Goal: Task Accomplishment & Management: Complete application form

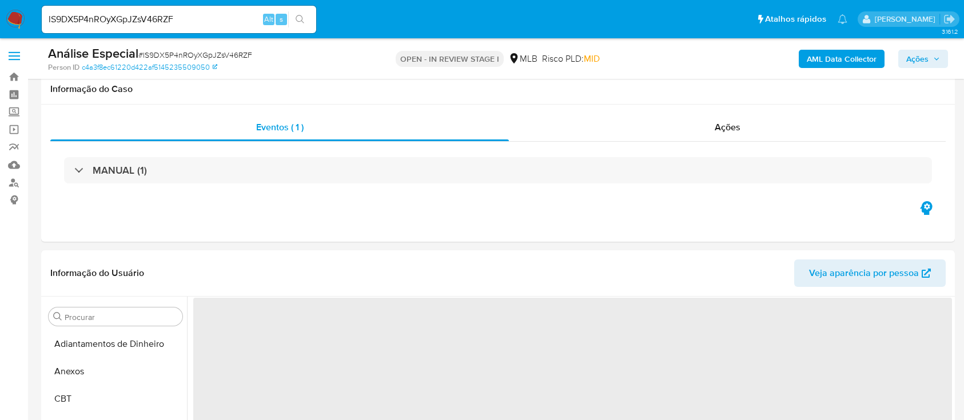
select select "10"
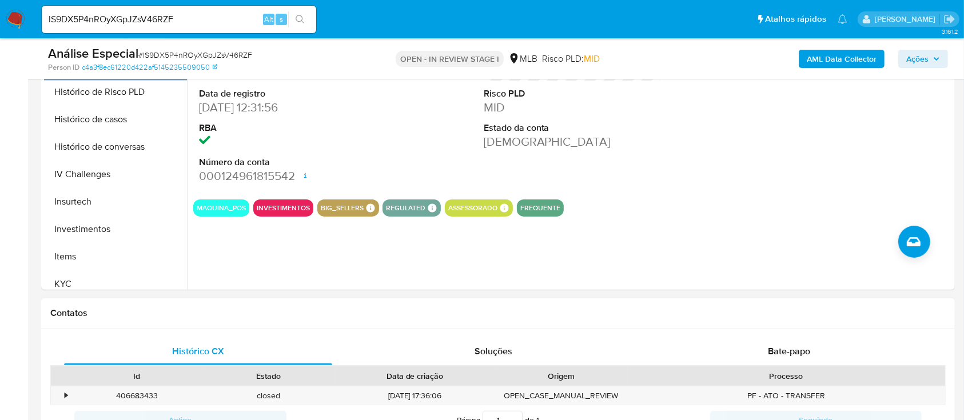
scroll to position [305, 0]
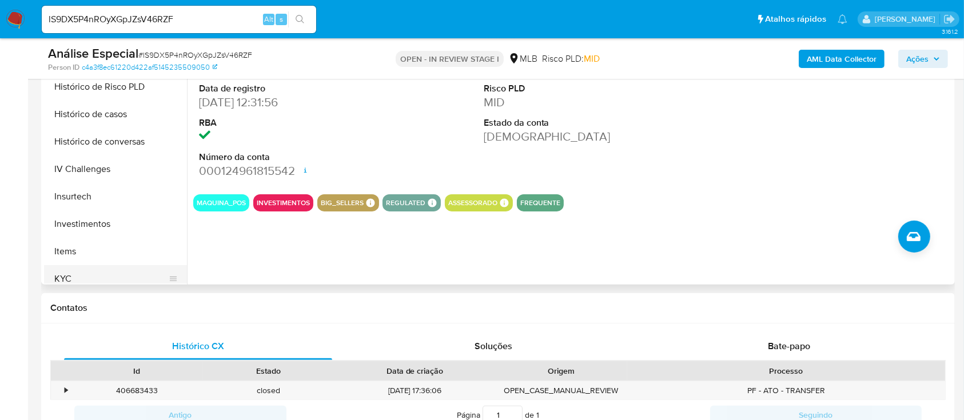
click at [74, 277] on button "KYC" at bounding box center [111, 278] width 134 height 27
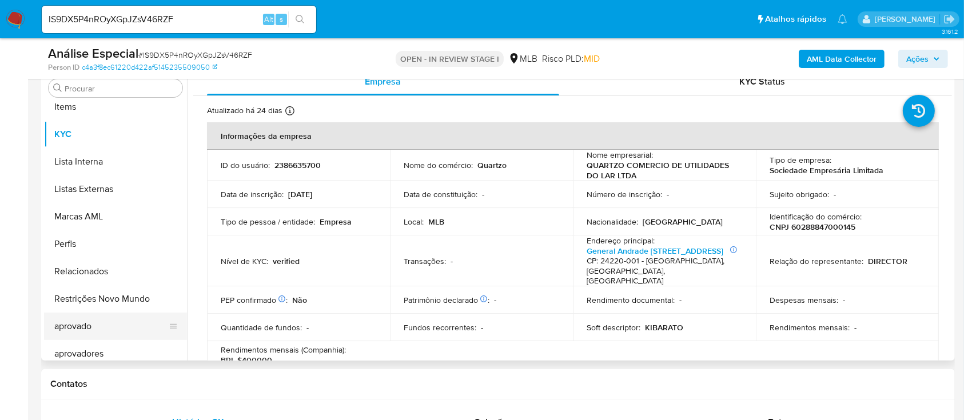
scroll to position [593, 0]
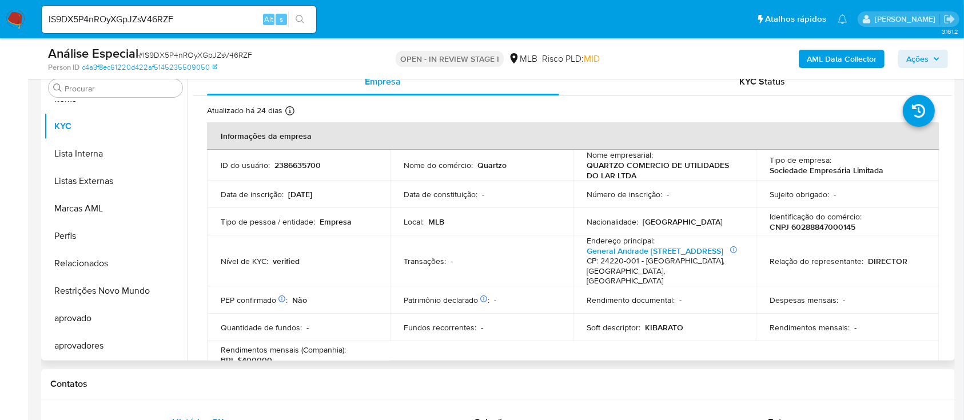
drag, startPoint x: 109, startPoint y: 291, endPoint x: 234, endPoint y: 290, distance: 124.6
click at [111, 290] on button "Restrições Novo Mundo" at bounding box center [115, 290] width 143 height 27
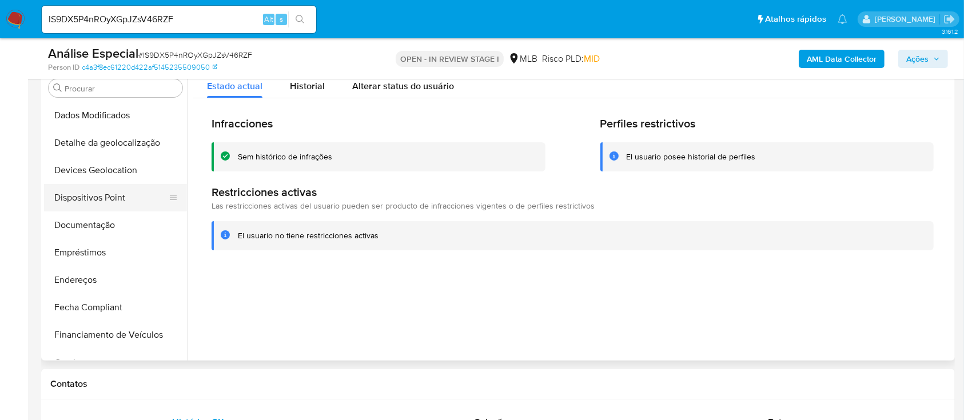
scroll to position [135, 0]
click at [104, 225] on button "Documentação" at bounding box center [111, 226] width 134 height 27
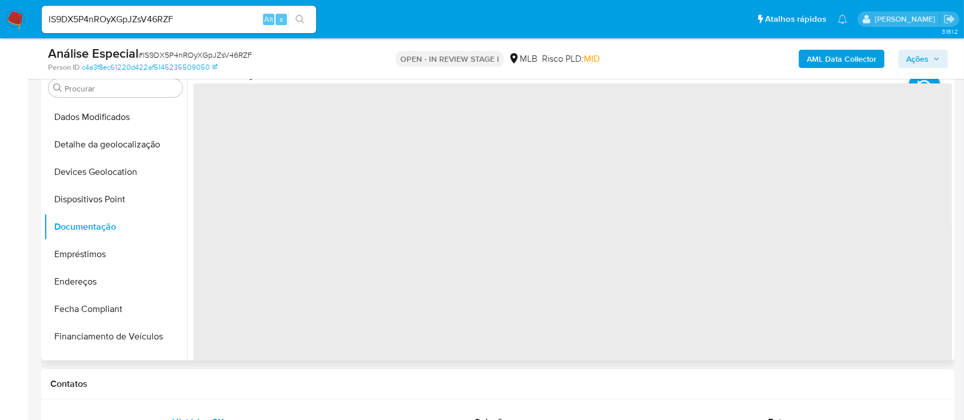
click at [277, 112] on span "‌" at bounding box center [572, 266] width 758 height 366
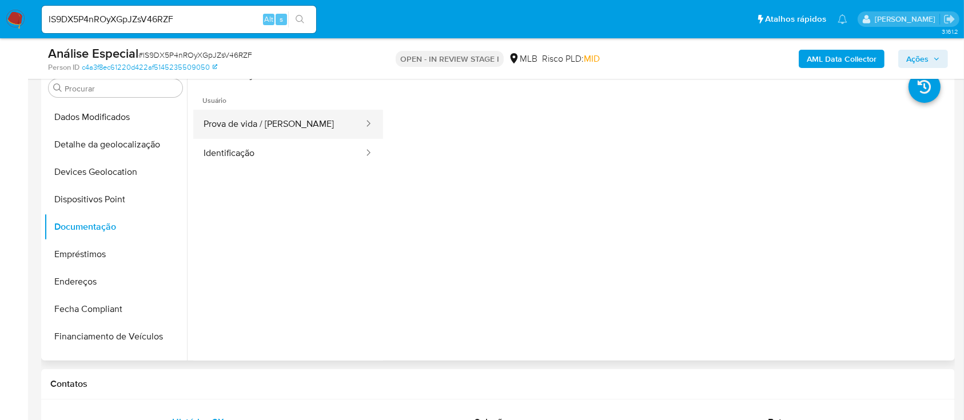
click at [277, 113] on button "Prova de vida / [PERSON_NAME]" at bounding box center [278, 124] width 171 height 29
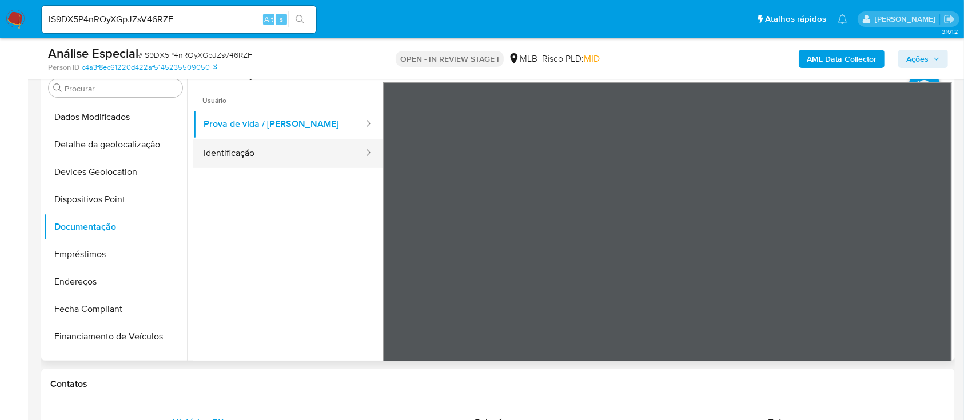
click at [278, 159] on button "Identificação" at bounding box center [278, 153] width 171 height 29
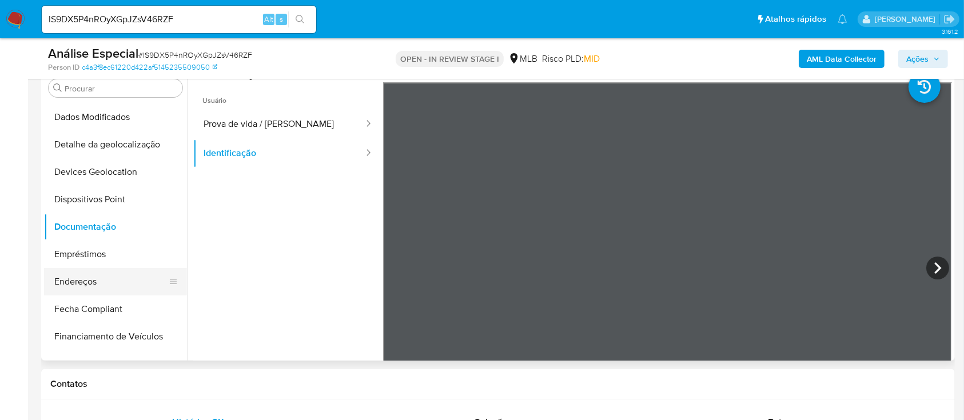
click at [123, 279] on button "Endereços" at bounding box center [111, 281] width 134 height 27
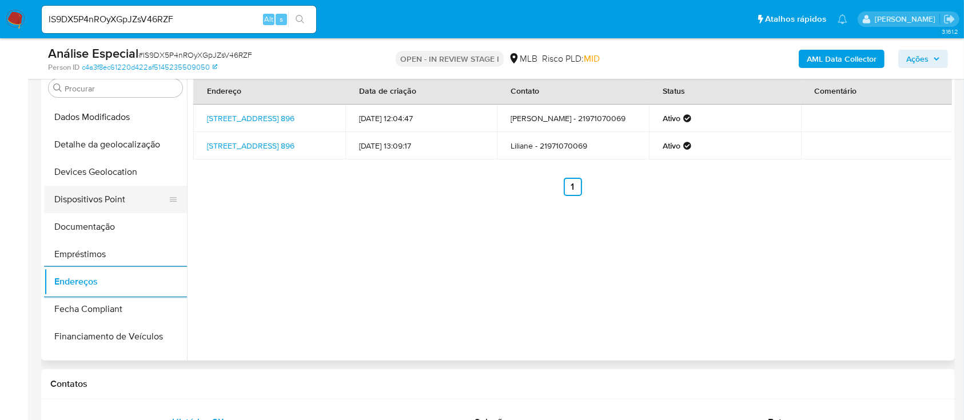
click at [118, 202] on button "Dispositivos Point" at bounding box center [111, 199] width 134 height 27
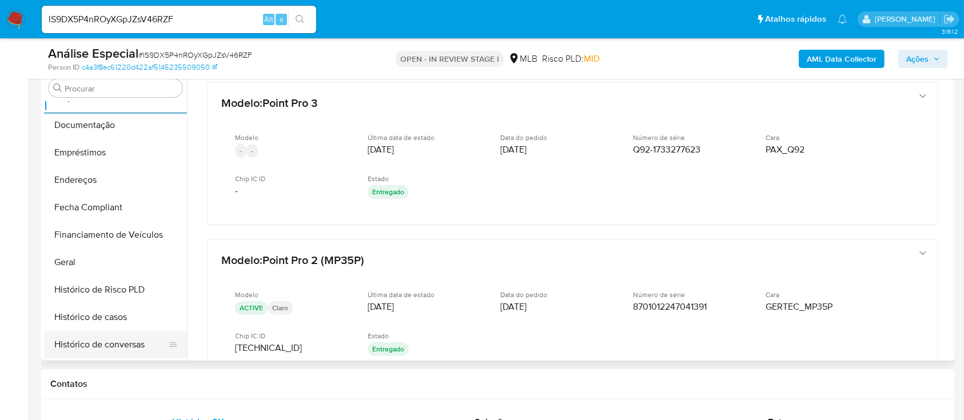
scroll to position [288, 0]
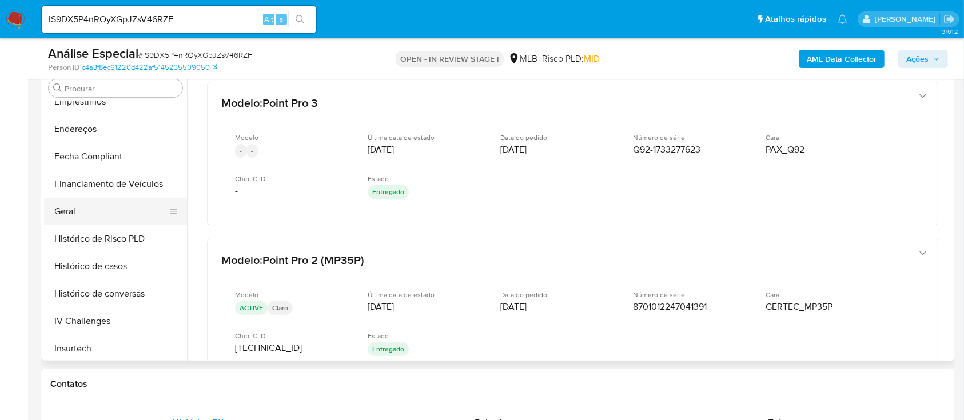
click at [107, 209] on button "Geral" at bounding box center [111, 211] width 134 height 27
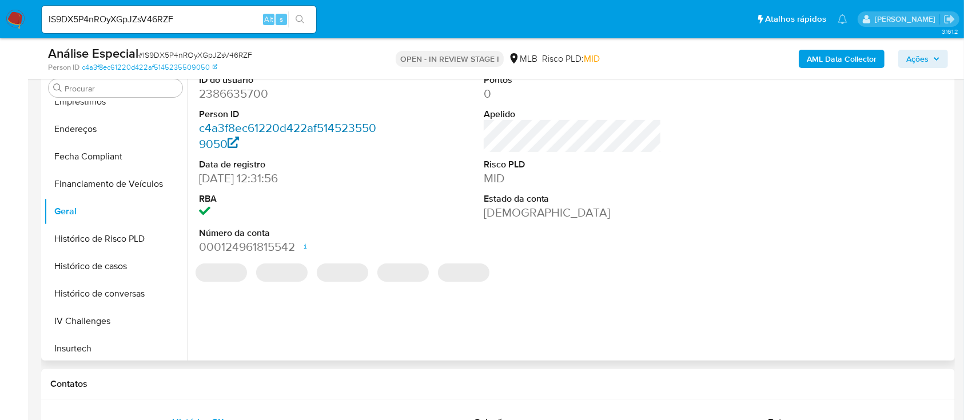
click at [246, 126] on link "c4a3f8ec61220d422af5145235509050" at bounding box center [287, 135] width 177 height 33
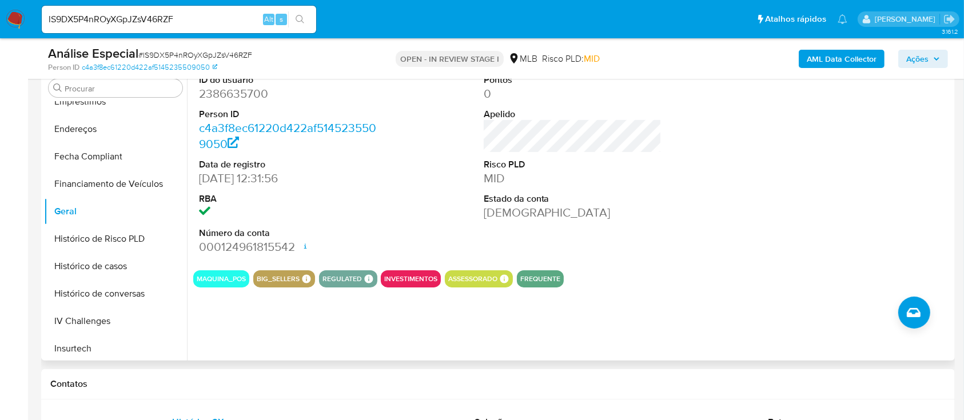
click at [231, 87] on dd "2386635700" at bounding box center [288, 94] width 178 height 16
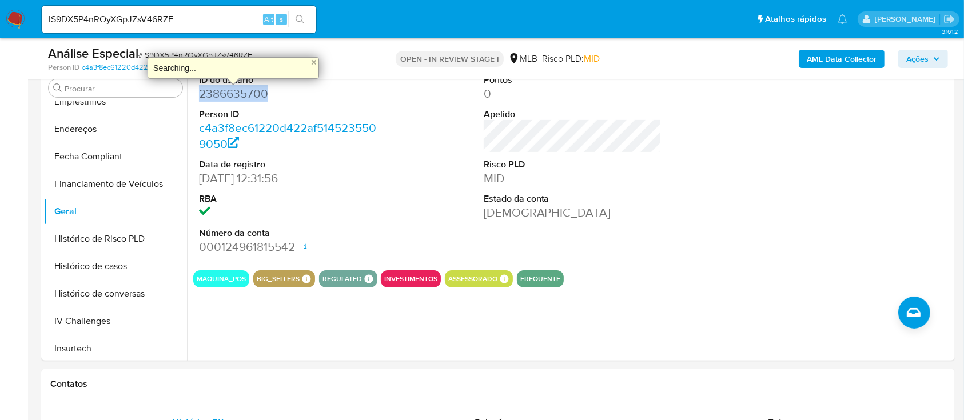
copy dd "2386635700"
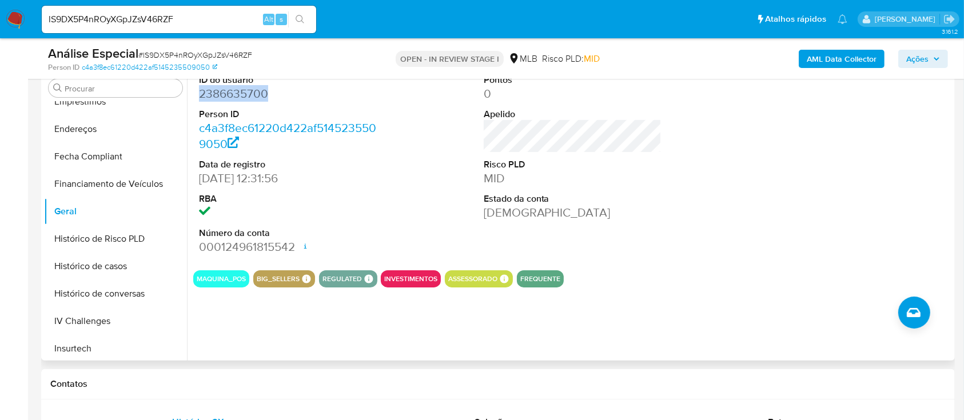
copy dd "2386635700"
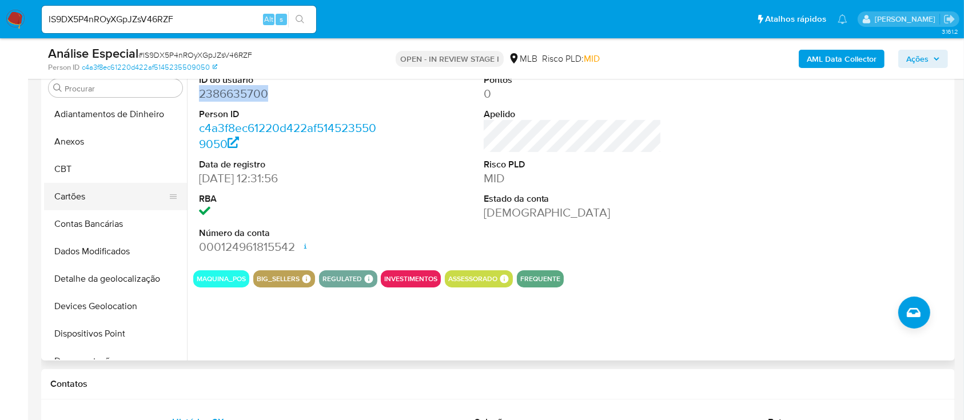
scroll to position [0, 0]
click at [97, 337] on button "Dispositivos Point" at bounding box center [111, 334] width 134 height 27
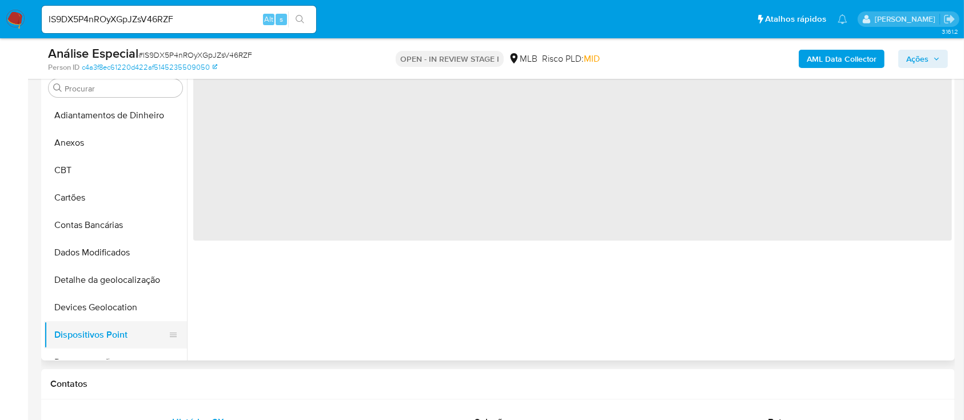
scroll to position [76, 0]
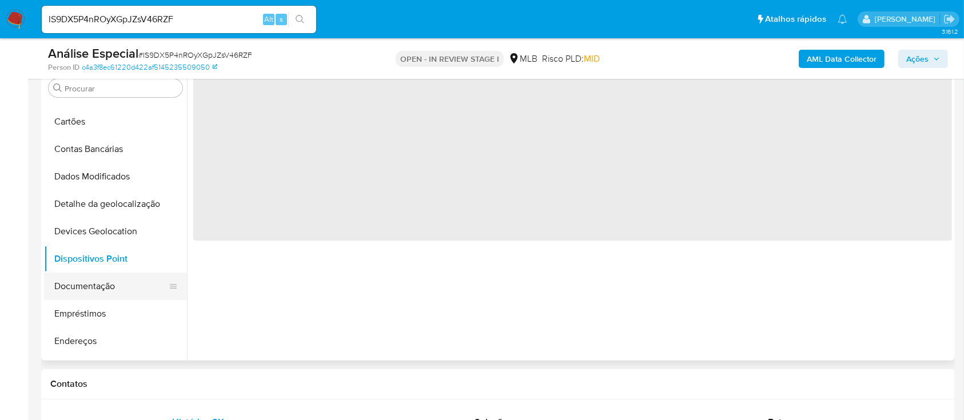
click at [111, 291] on button "Documentação" at bounding box center [111, 286] width 134 height 27
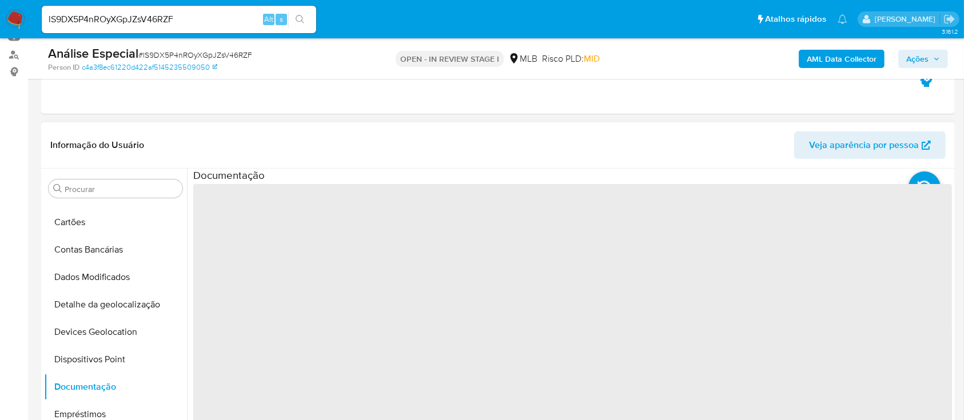
scroll to position [152, 0]
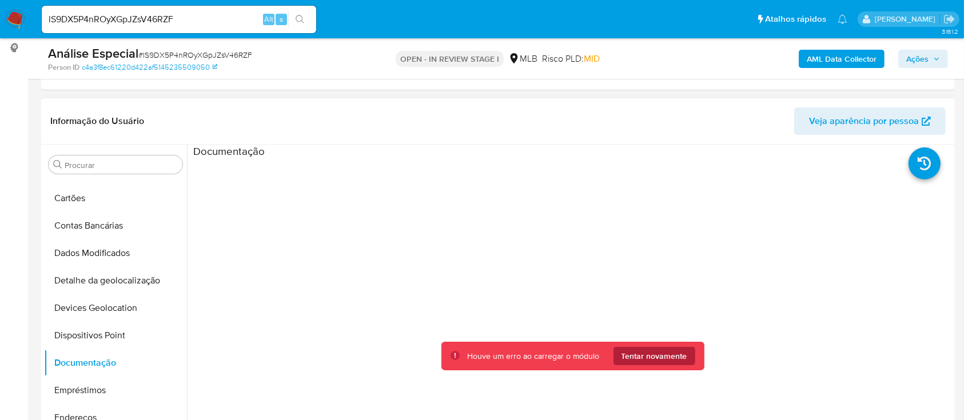
click at [659, 354] on span "Tentar novamente" at bounding box center [654, 356] width 66 height 18
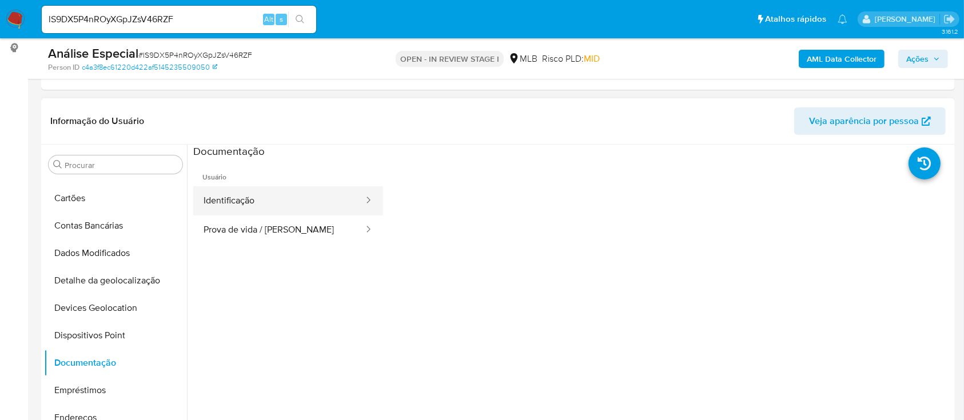
click at [304, 205] on button "Identificação" at bounding box center [278, 200] width 171 height 29
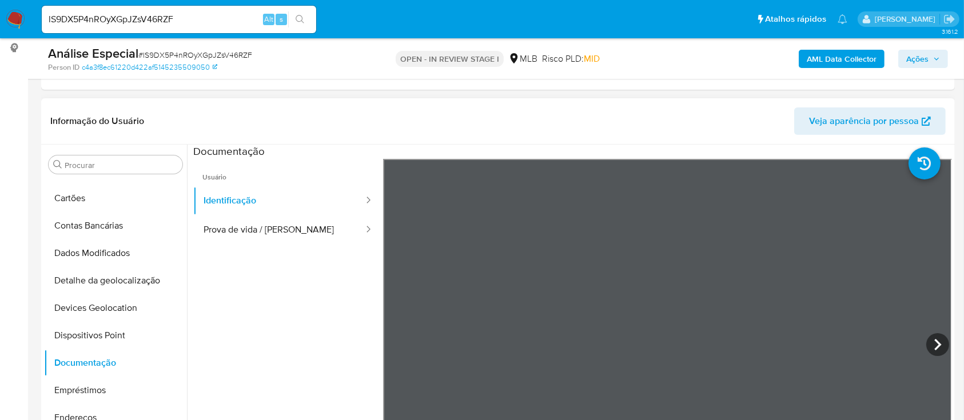
drag, startPoint x: 932, startPoint y: 344, endPoint x: 912, endPoint y: 342, distance: 20.6
click at [932, 343] on icon at bounding box center [937, 344] width 23 height 23
click at [304, 231] on button "Prova de vida / [PERSON_NAME]" at bounding box center [278, 229] width 171 height 29
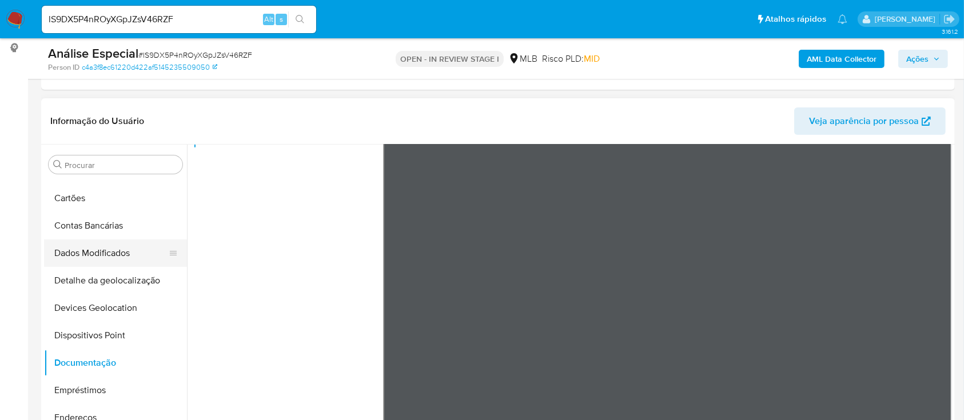
scroll to position [0, 0]
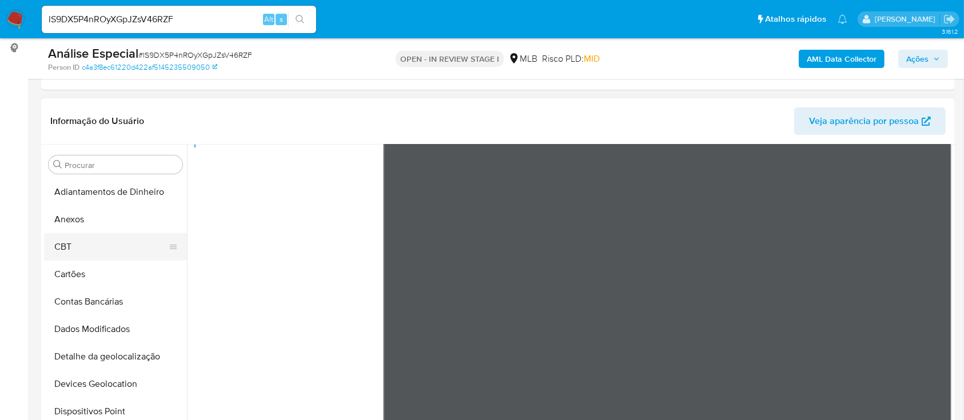
click at [95, 233] on button "CBT" at bounding box center [111, 246] width 134 height 27
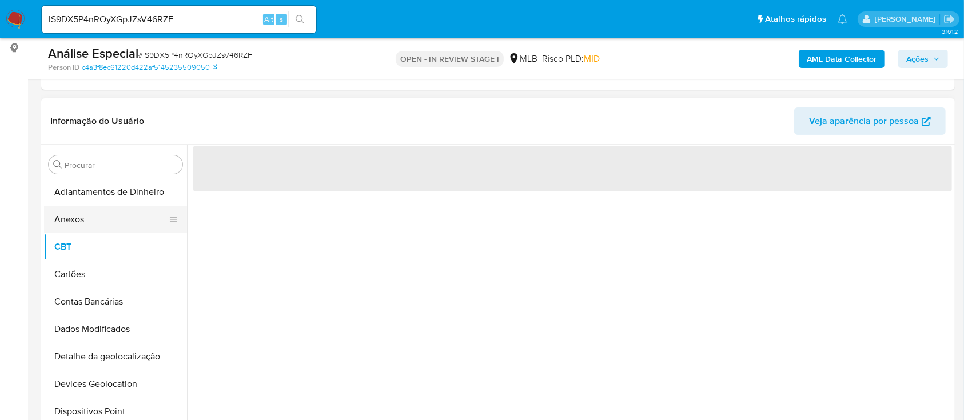
click at [108, 220] on button "Anexos" at bounding box center [111, 219] width 134 height 27
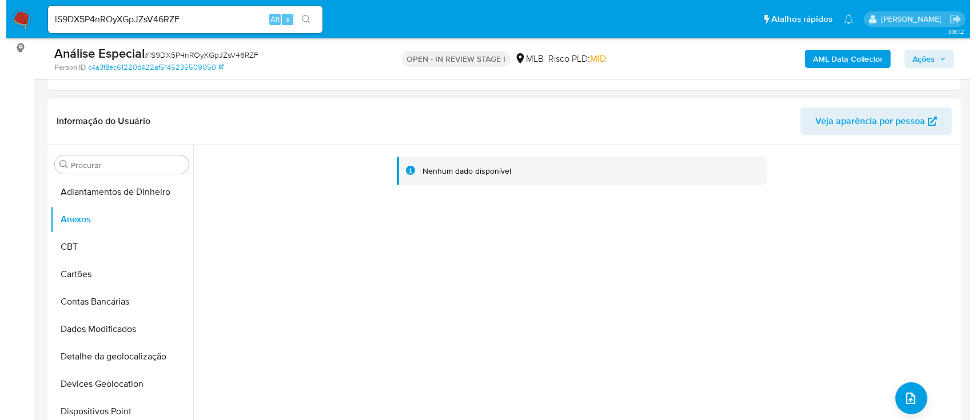
scroll to position [229, 0]
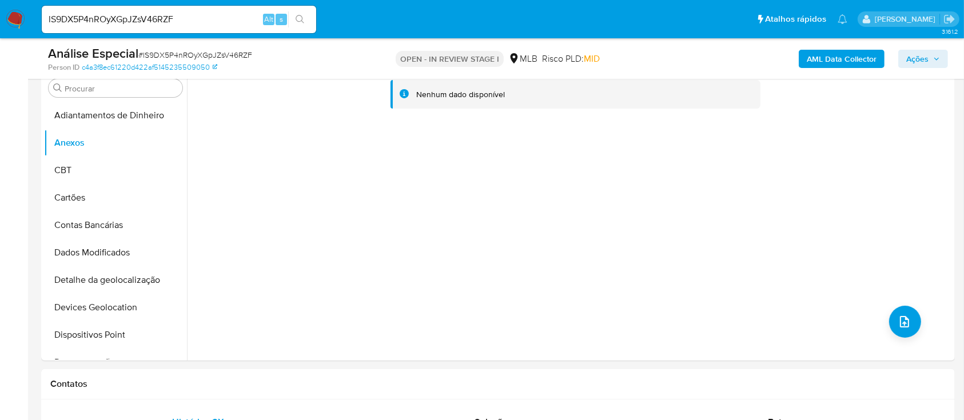
click at [822, 62] on b "AML Data Collector" at bounding box center [841, 59] width 70 height 18
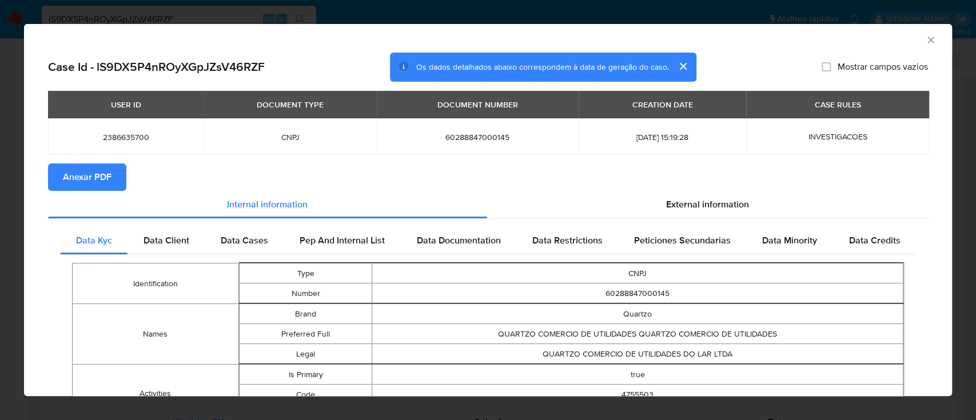
click at [115, 180] on button "Anexar PDF" at bounding box center [87, 176] width 78 height 27
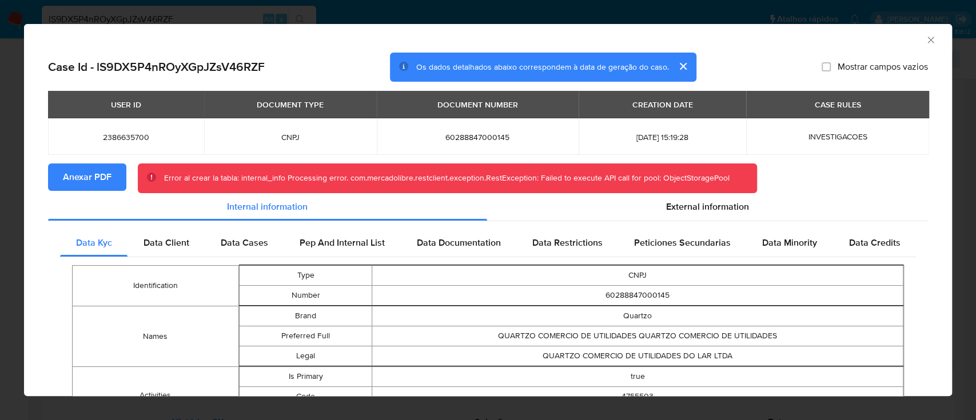
click at [54, 172] on button "Anexar PDF" at bounding box center [87, 176] width 78 height 27
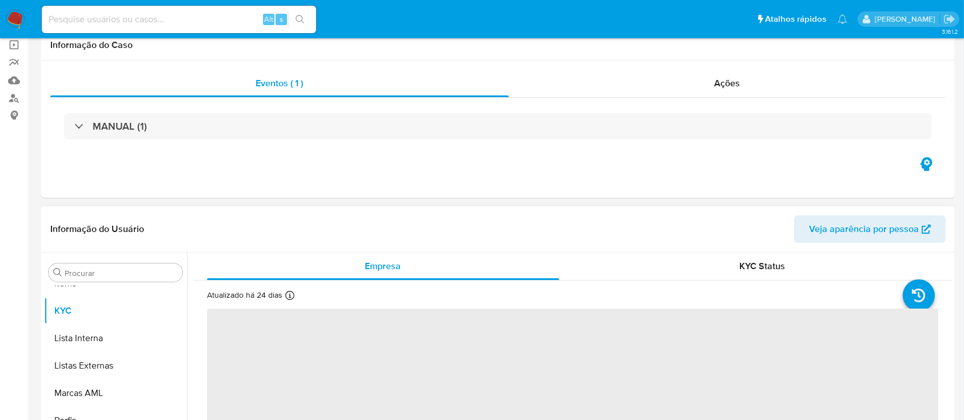
scroll to position [152, 0]
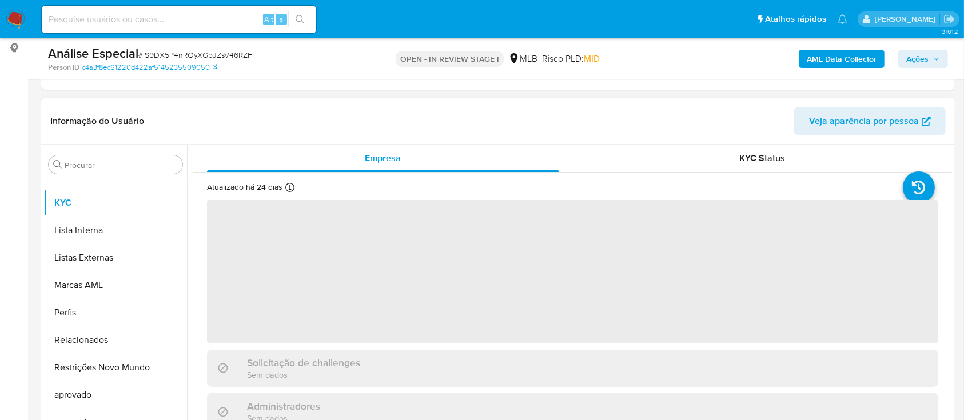
select select "10"
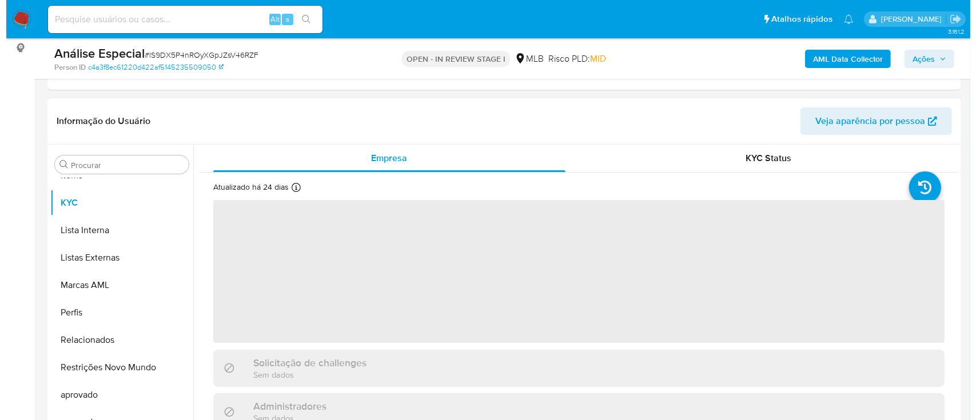
scroll to position [0, 0]
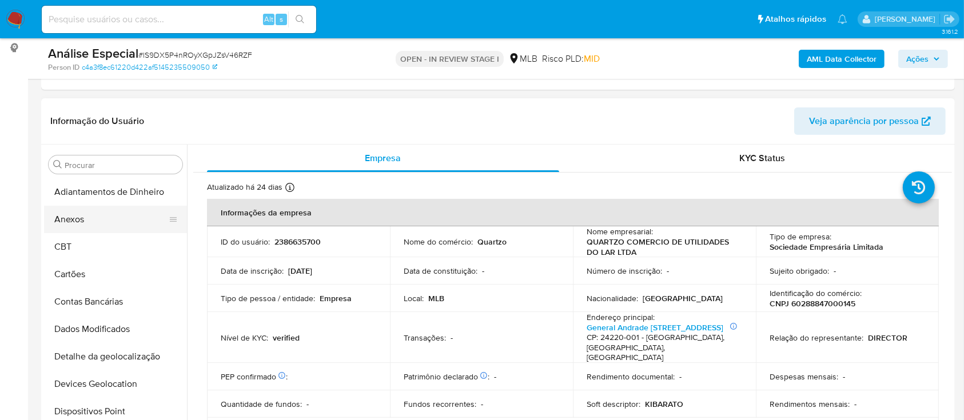
click at [125, 225] on button "Anexos" at bounding box center [111, 219] width 134 height 27
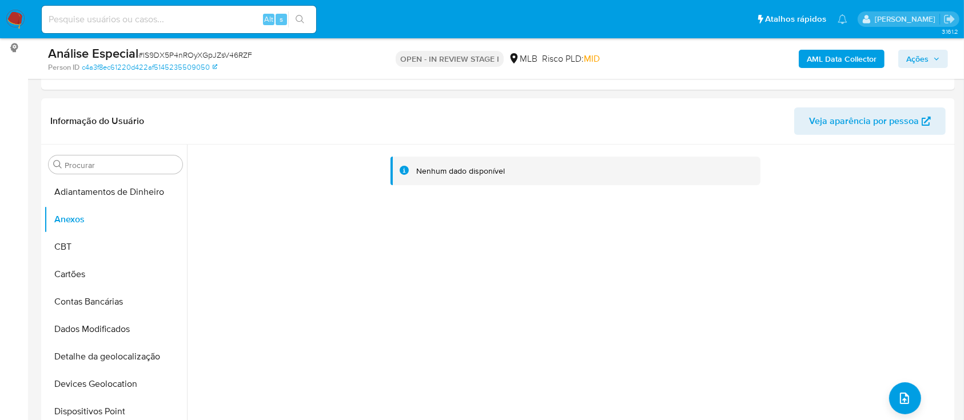
click at [841, 57] on b "AML Data Collector" at bounding box center [841, 59] width 70 height 18
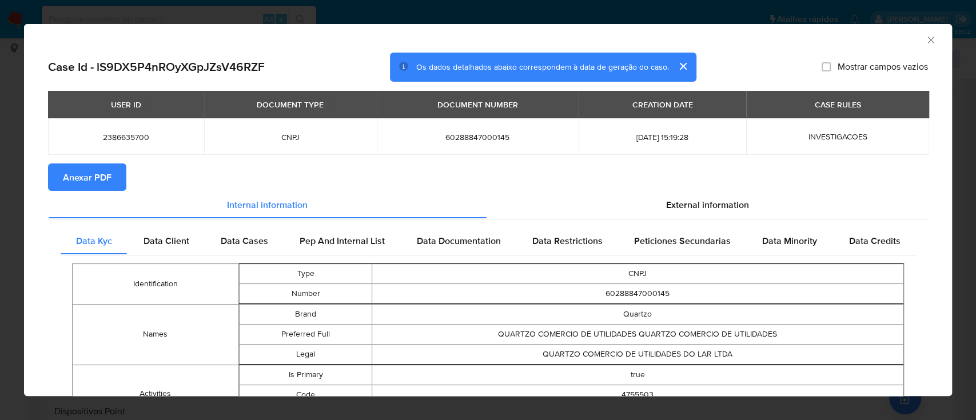
click at [80, 167] on span "Anexar PDF" at bounding box center [87, 177] width 49 height 25
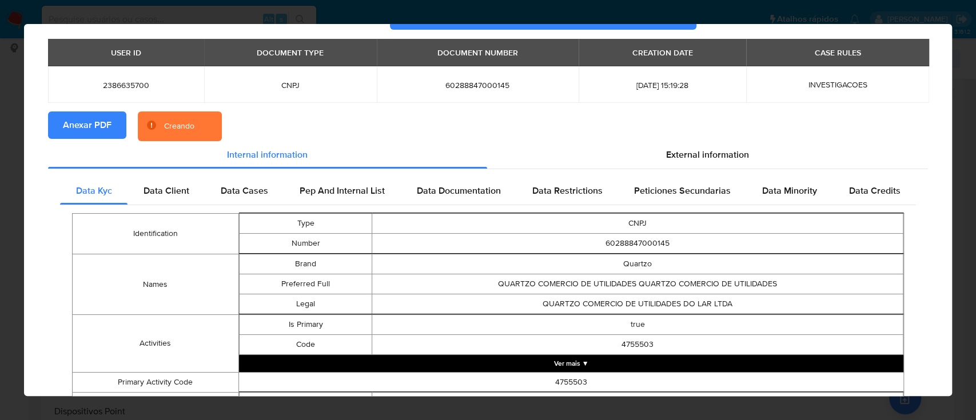
scroll to position [226, 0]
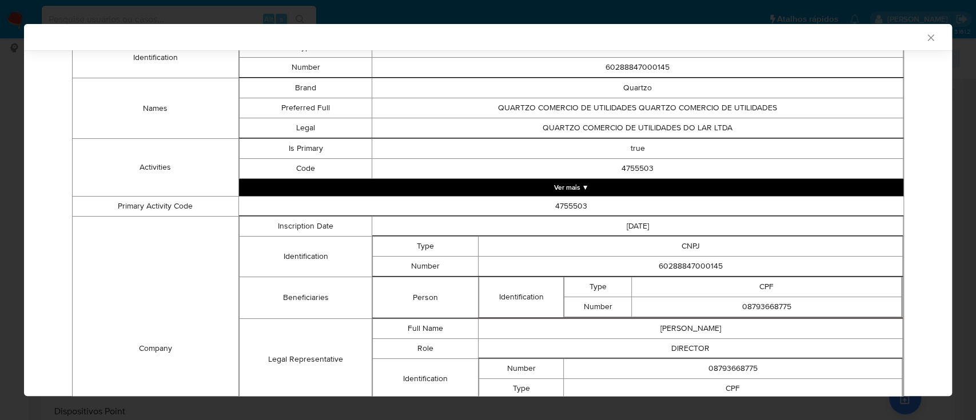
click at [494, 186] on button "Ver mais ▼" at bounding box center [571, 187] width 664 height 17
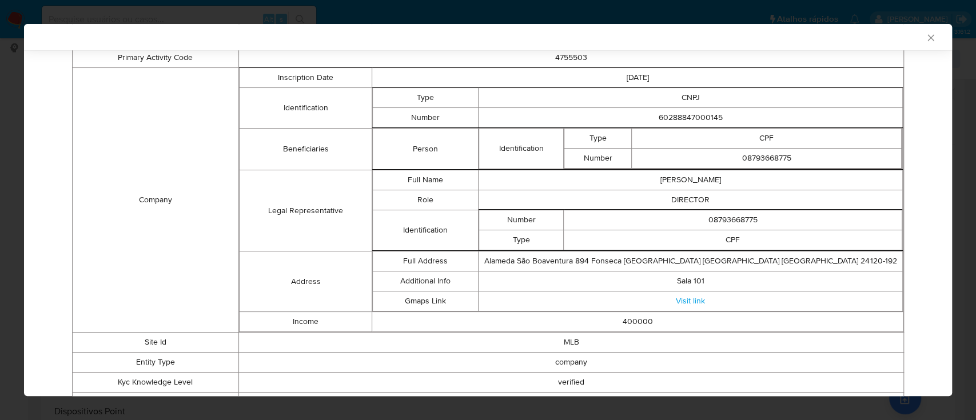
scroll to position [507, 0]
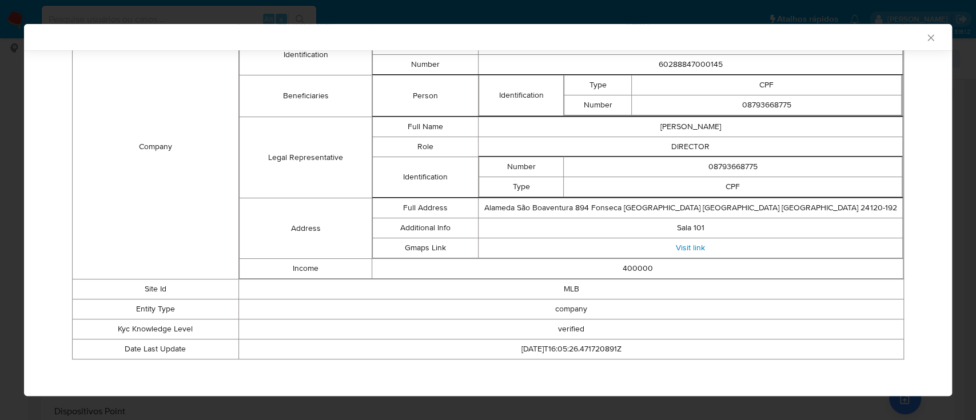
click at [688, 245] on link "Visit link" at bounding box center [689, 247] width 29 height 11
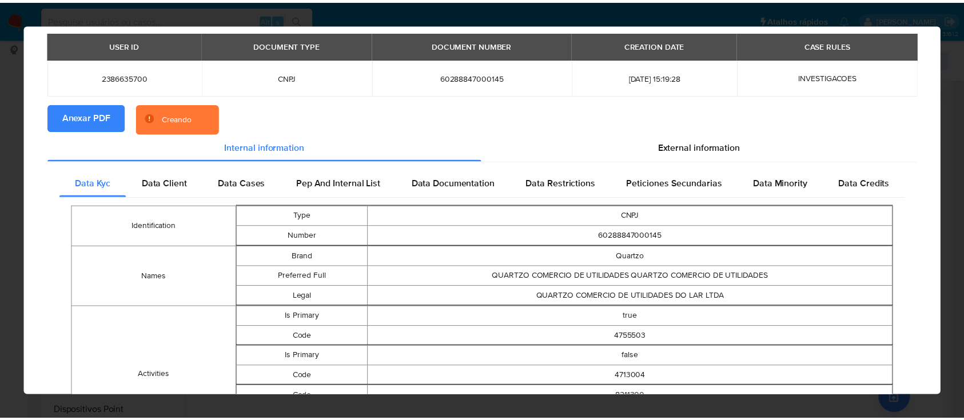
scroll to position [0, 0]
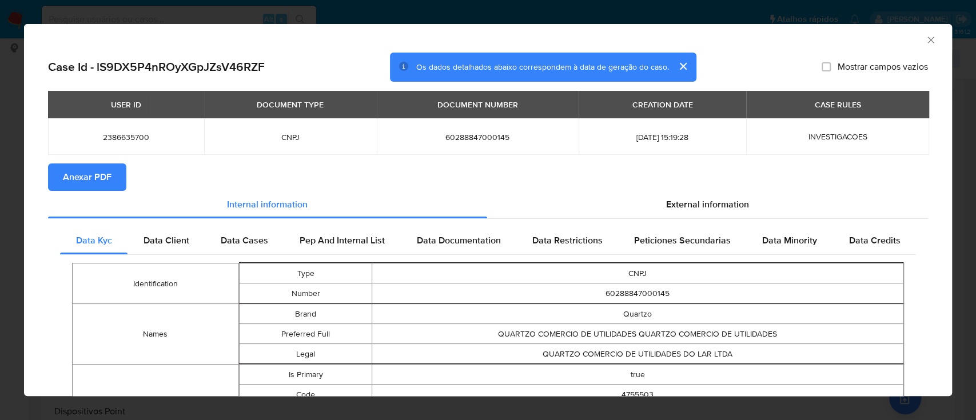
click at [186, 7] on div "AML Data Collector Case Id - lS9DX5P4nROyXGpJZsV46RZF Os dados detalhados abaix…" at bounding box center [488, 210] width 976 height 420
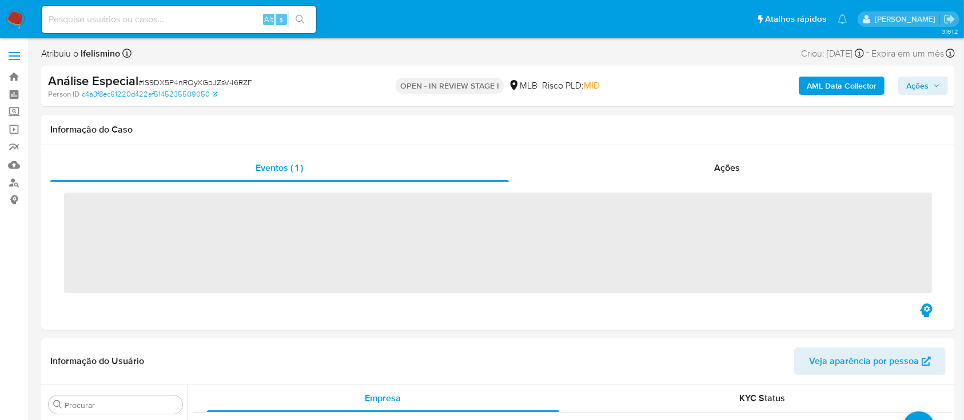
scroll to position [593, 0]
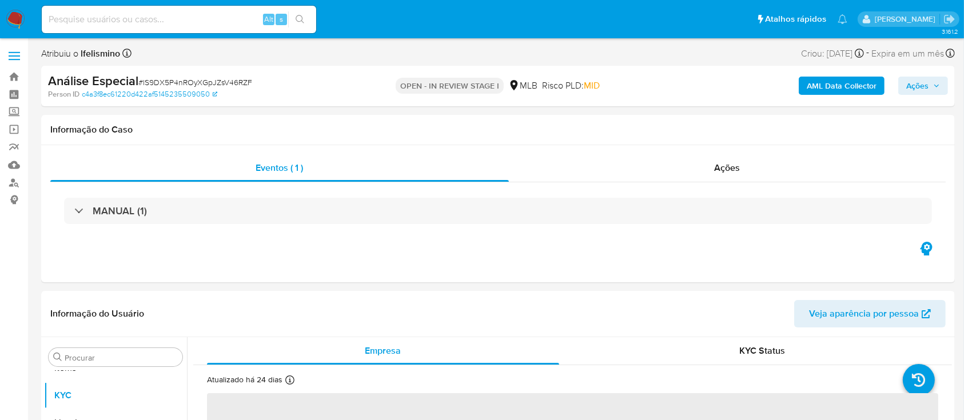
select select "10"
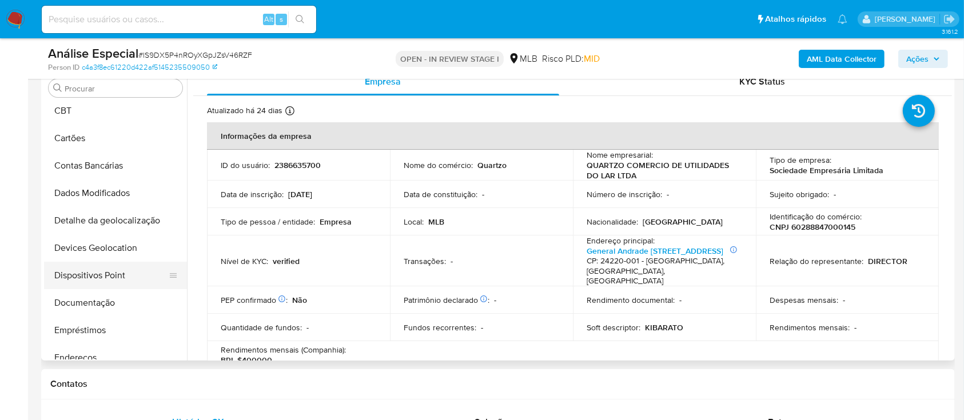
scroll to position [0, 0]
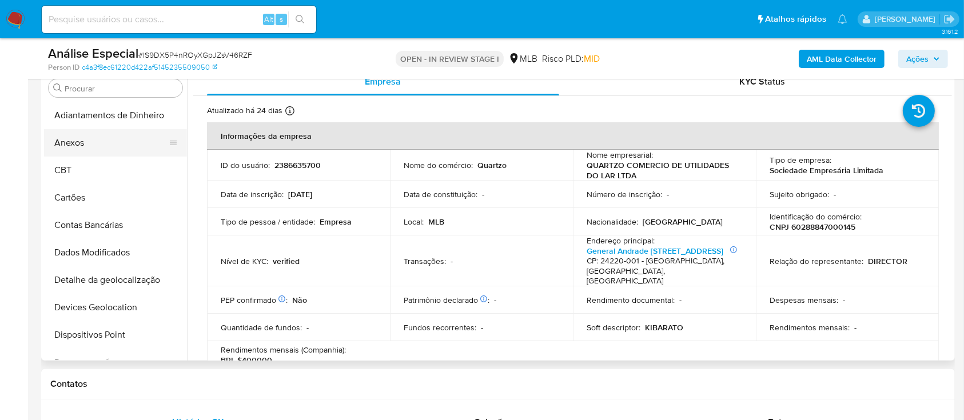
click at [98, 134] on button "Anexos" at bounding box center [111, 142] width 134 height 27
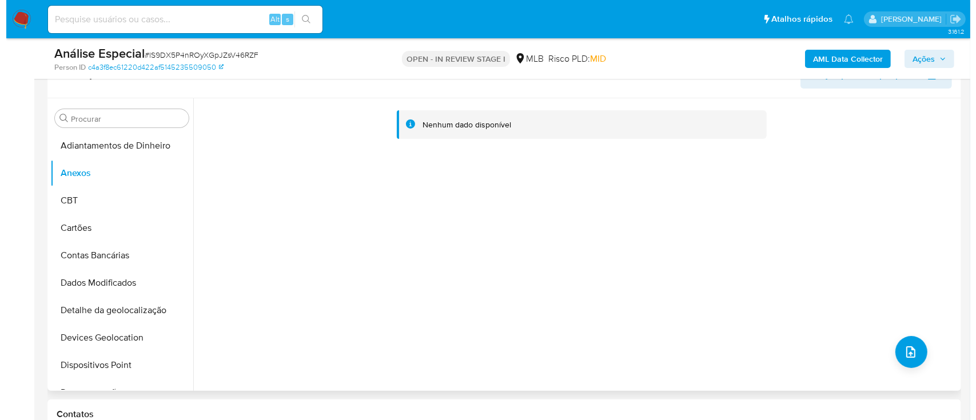
scroll to position [152, 0]
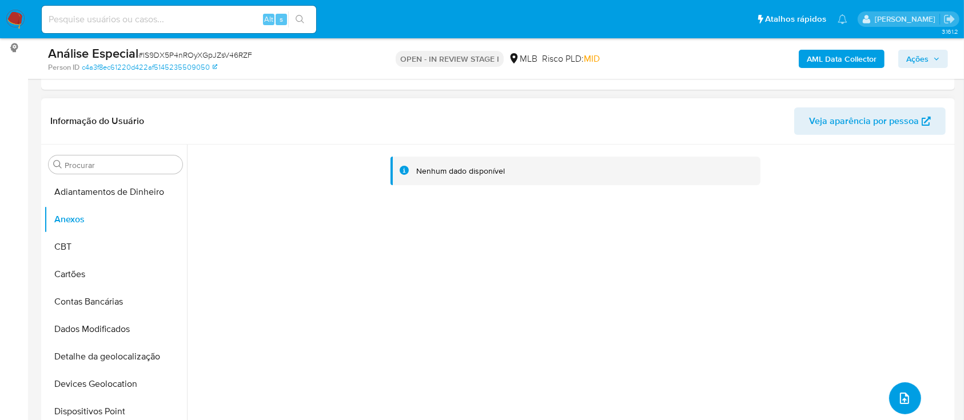
click at [900, 400] on icon "upload-file" at bounding box center [904, 398] width 14 height 14
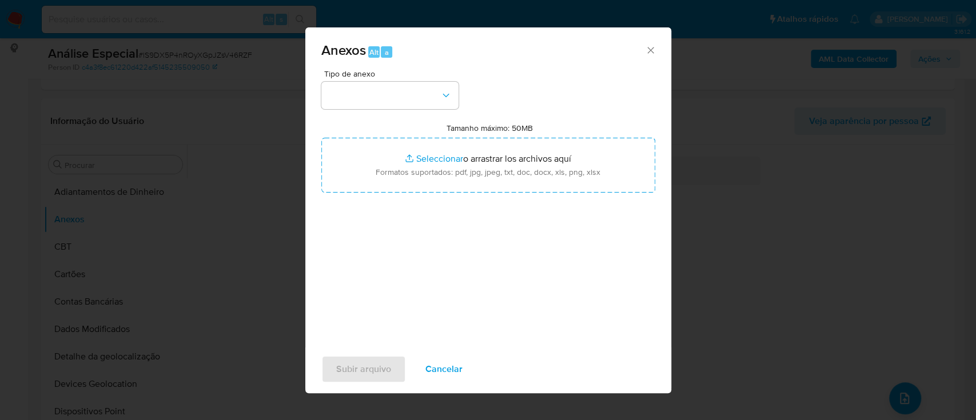
click at [385, 77] on span "Tipo de anexo" at bounding box center [392, 74] width 137 height 8
click at [378, 91] on button "button" at bounding box center [389, 95] width 137 height 27
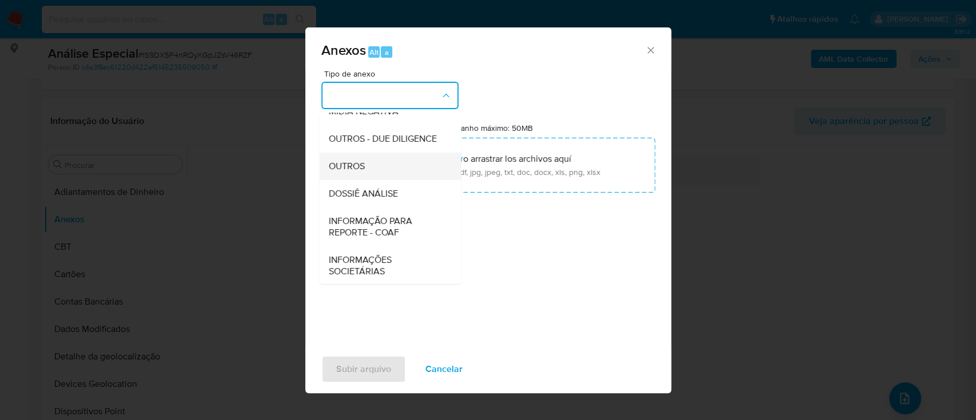
click at [379, 180] on div "OUTROS" at bounding box center [386, 166] width 117 height 27
